Goal: Navigation & Orientation: Go to known website

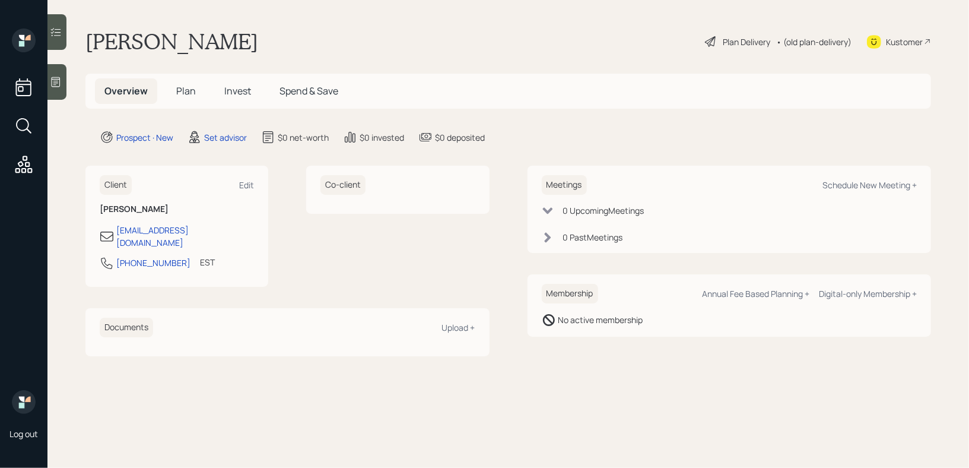
click at [900, 48] on div "Kustomer" at bounding box center [899, 41] width 64 height 26
